Goal: Book appointment/travel/reservation

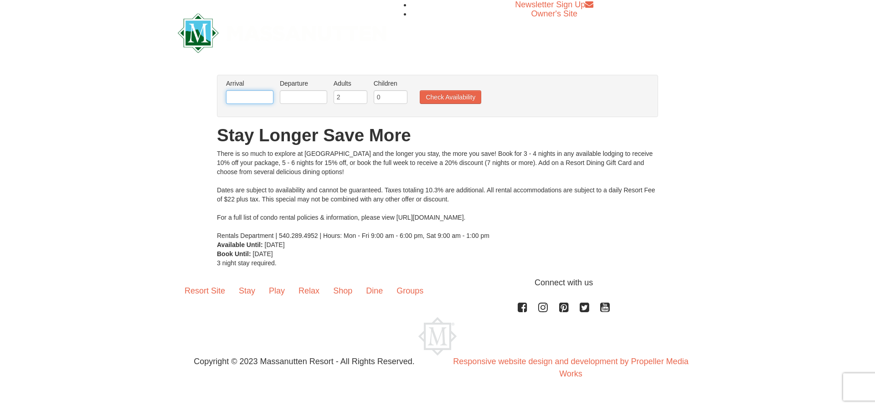
click at [260, 94] on input "text" at bounding box center [249, 97] width 47 height 14
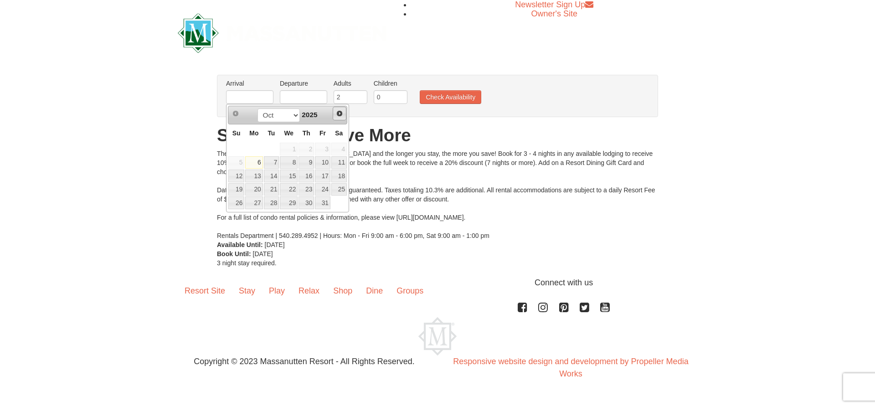
click at [336, 117] on span "Next" at bounding box center [339, 113] width 7 height 7
click at [337, 117] on span "Next" at bounding box center [339, 113] width 7 height 7
click at [338, 179] on link "20" at bounding box center [338, 176] width 15 height 13
type input "[DATE]"
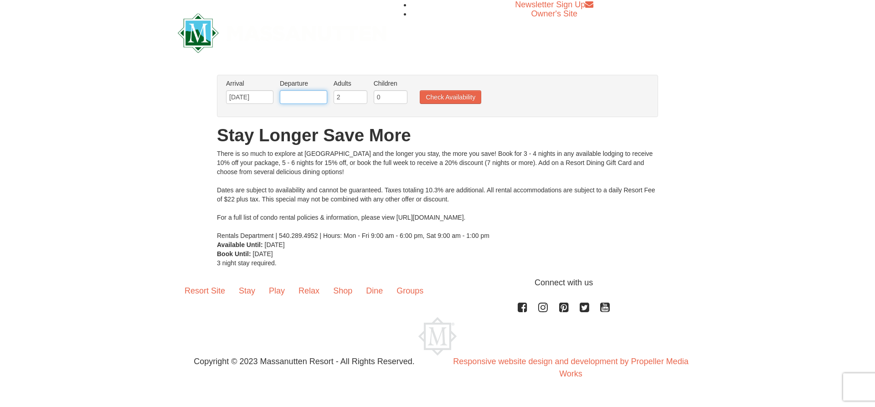
click at [320, 92] on input "text" at bounding box center [303, 97] width 47 height 14
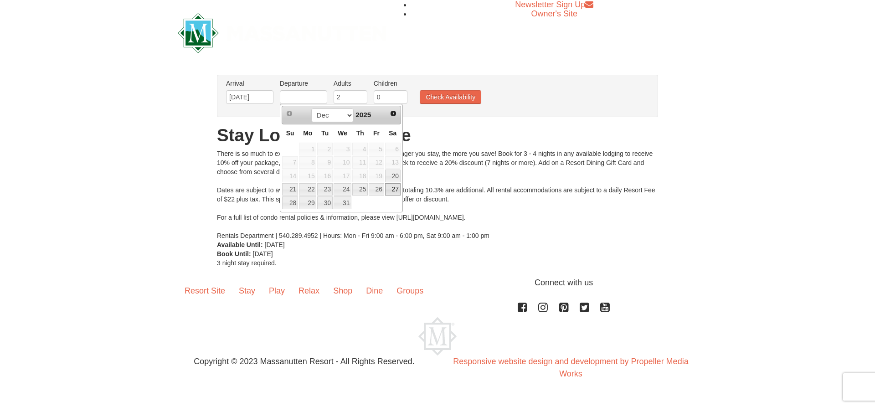
click at [394, 190] on link "27" at bounding box center [392, 189] width 15 height 13
type input "[DATE]"
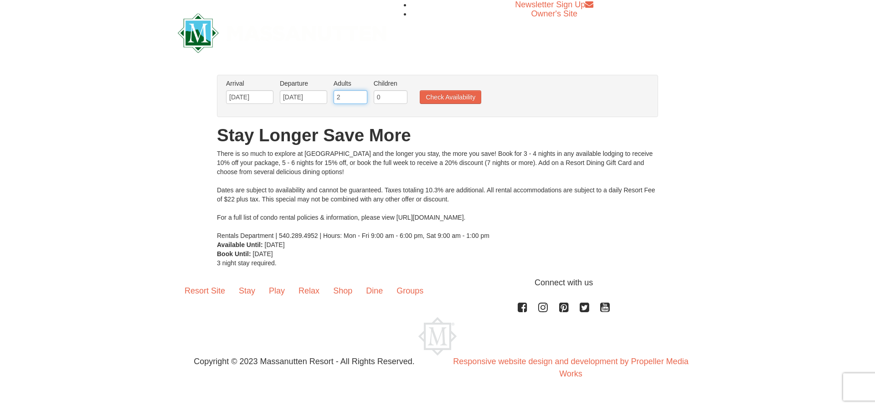
click at [350, 93] on input "2" at bounding box center [351, 97] width 34 height 14
click at [361, 93] on input "3" at bounding box center [351, 97] width 34 height 14
type input "4"
click at [361, 93] on input "4" at bounding box center [351, 97] width 34 height 14
click at [386, 96] on input "0" at bounding box center [391, 97] width 34 height 14
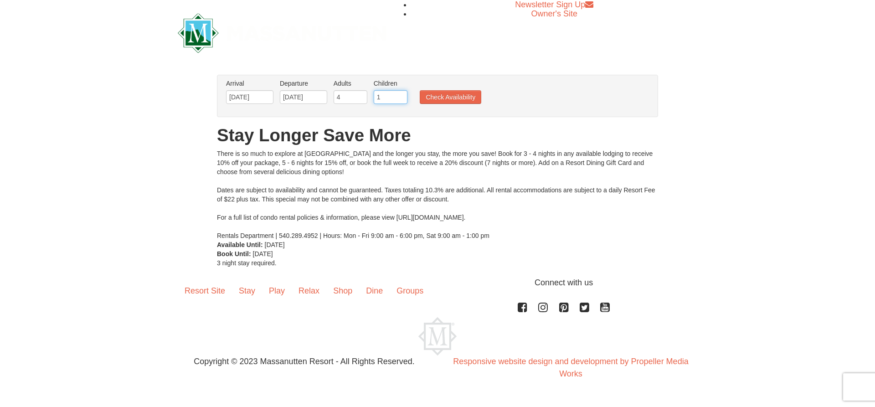
type input "1"
click at [400, 97] on input "1" at bounding box center [391, 97] width 34 height 14
click at [428, 98] on button "Check Availability" at bounding box center [451, 97] width 62 height 14
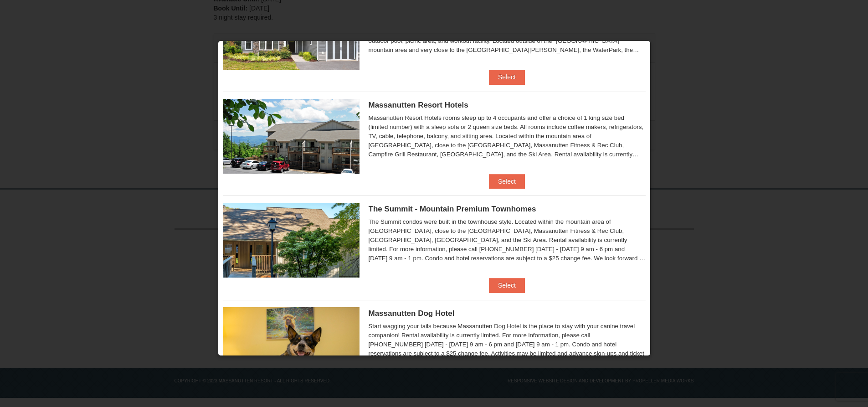
scroll to position [137, 0]
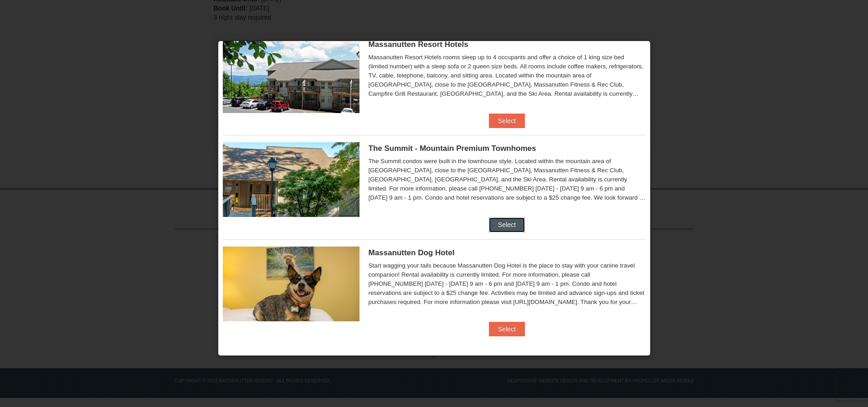
click at [502, 222] on button "Select" at bounding box center [507, 224] width 36 height 15
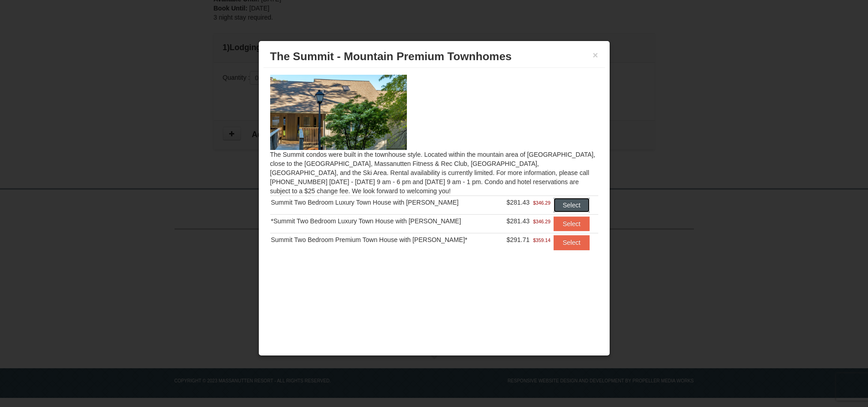
click at [573, 207] on button "Select" at bounding box center [572, 205] width 36 height 15
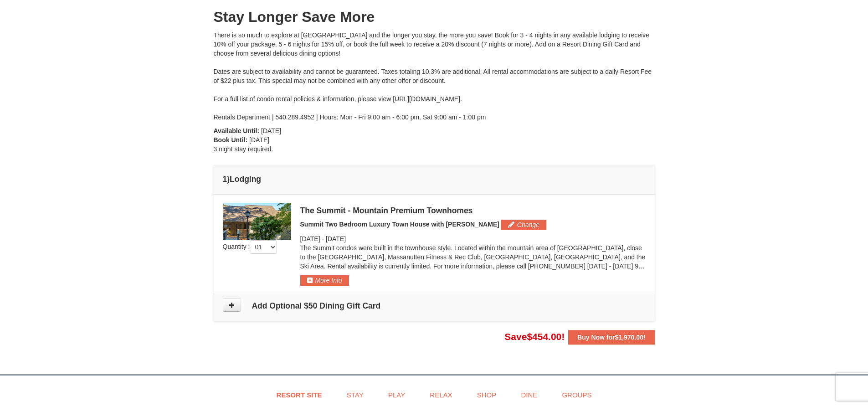
scroll to position [91, 0]
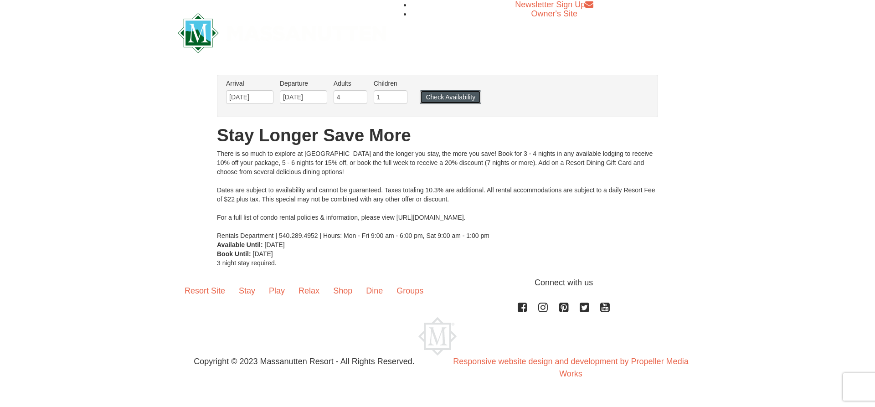
click at [456, 101] on button "Check Availability" at bounding box center [451, 97] width 62 height 14
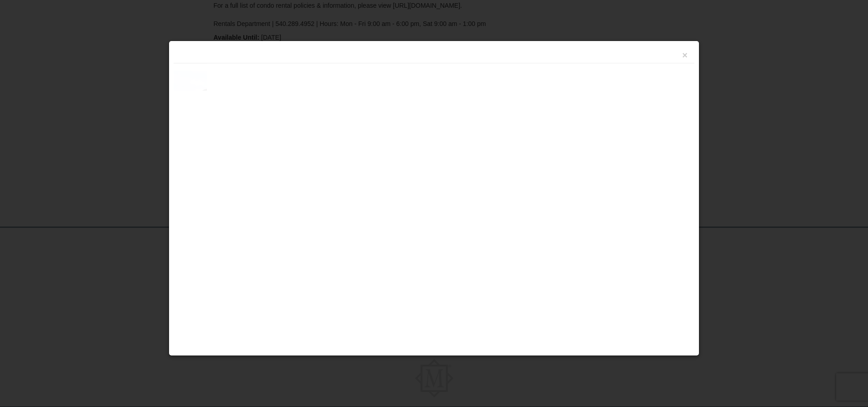
scroll to position [228, 0]
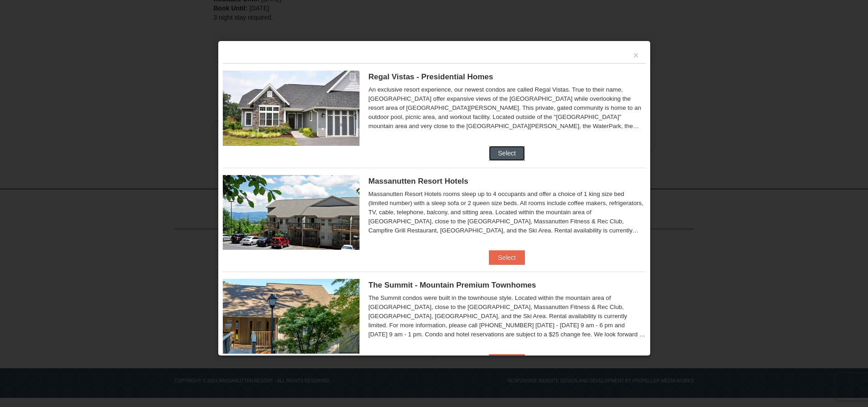
click at [496, 151] on button "Select" at bounding box center [507, 153] width 36 height 15
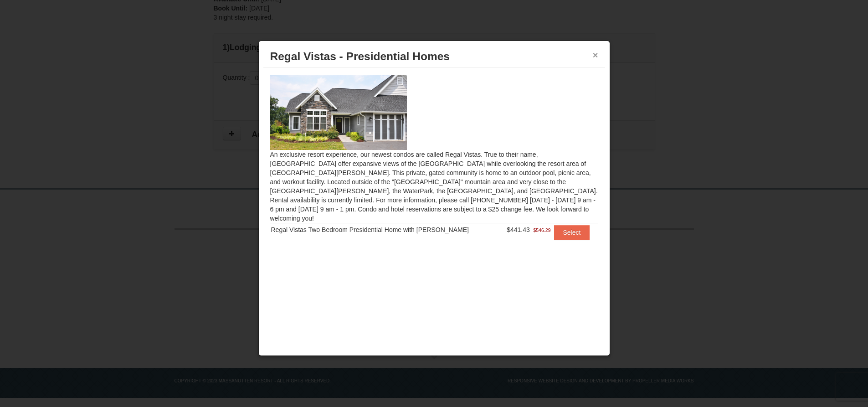
click at [594, 56] on button "×" at bounding box center [595, 55] width 5 height 9
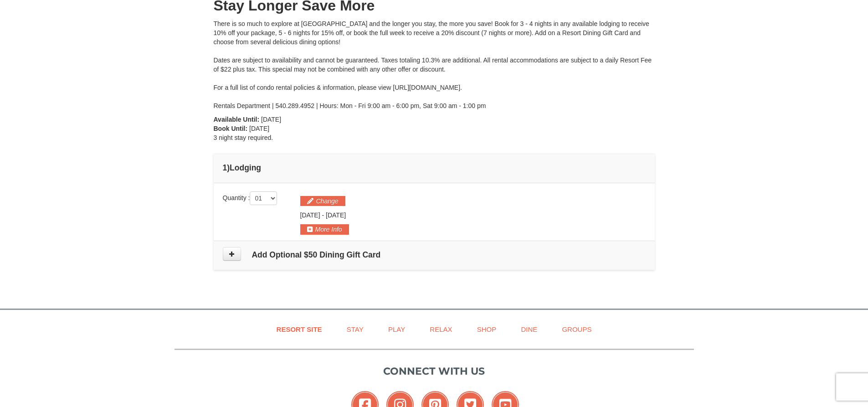
scroll to position [91, 0]
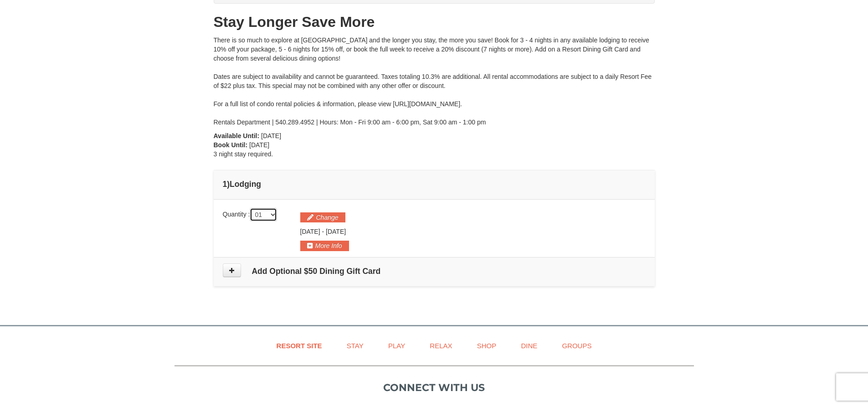
click at [276, 217] on select "01 02 03 04 05" at bounding box center [263, 215] width 27 height 14
click at [337, 148] on div "From: To: Adults: 4 Children: 1 Change Arrival Please format dates MM/DD/YYYY P…" at bounding box center [434, 128] width 441 height 334
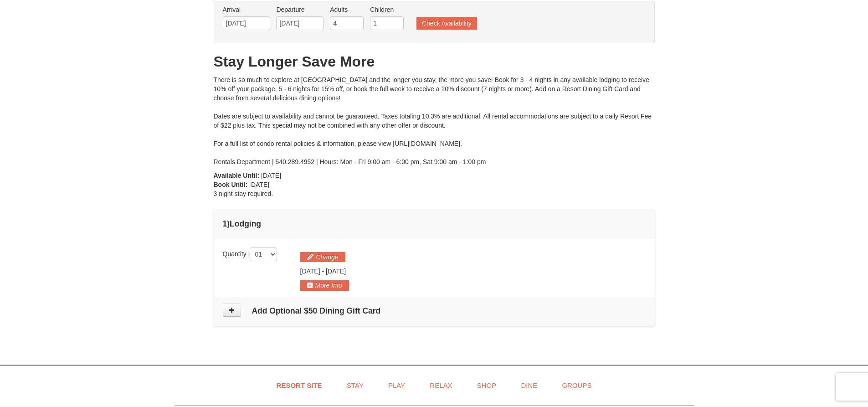
scroll to position [0, 0]
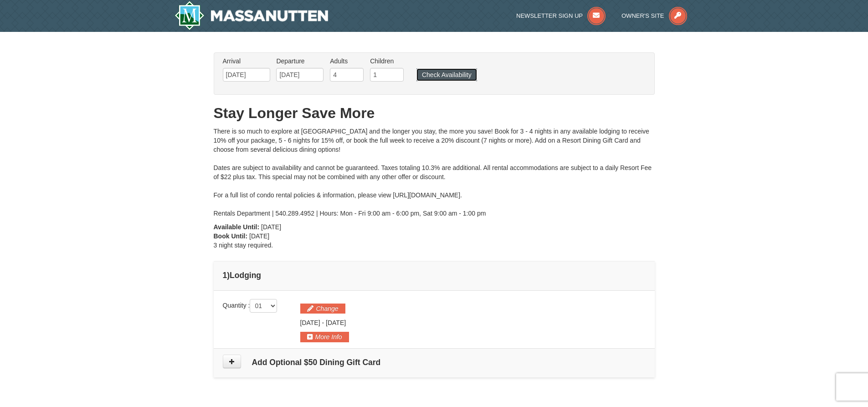
click at [454, 74] on button "Check Availability" at bounding box center [447, 74] width 61 height 13
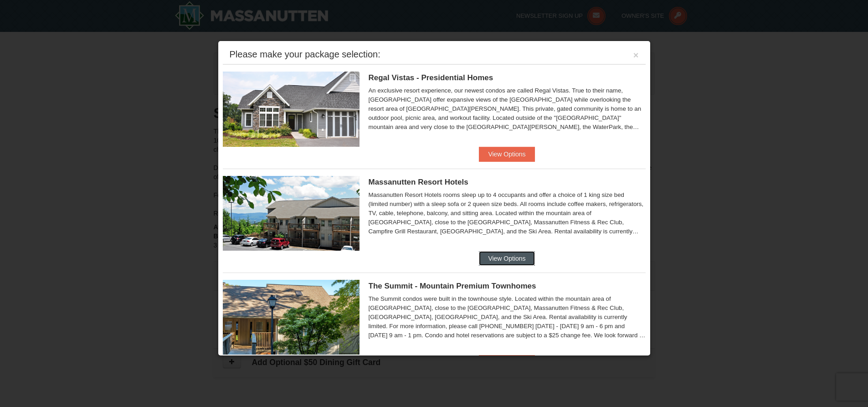
click at [505, 257] on button "View Options" at bounding box center [507, 258] width 56 height 15
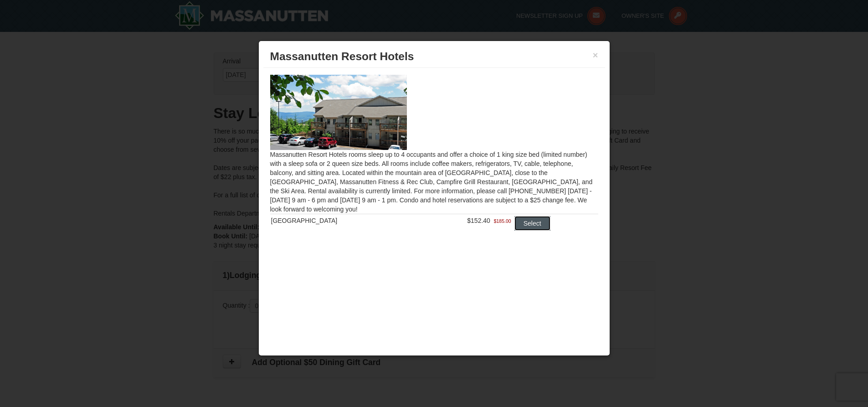
click at [521, 225] on button "Select" at bounding box center [533, 223] width 36 height 15
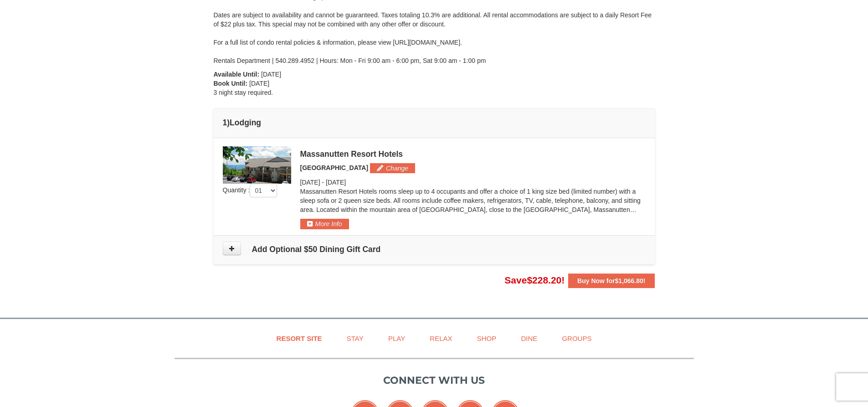
scroll to position [182, 0]
